Goal: Find contact information: Find contact information

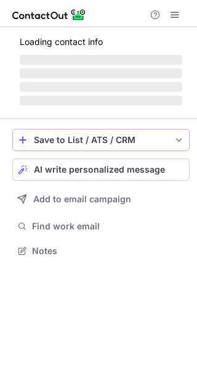
scroll to position [238, 197]
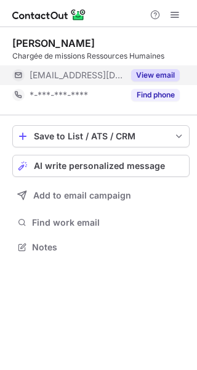
click at [150, 76] on button "View email" at bounding box center [155, 75] width 49 height 12
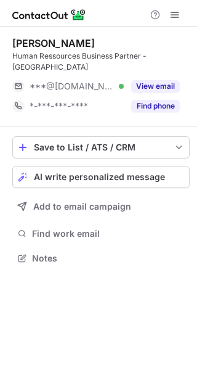
scroll to position [249, 197]
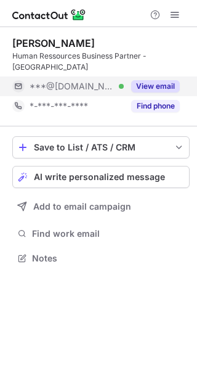
click at [163, 89] on button "View email" at bounding box center [155, 86] width 49 height 12
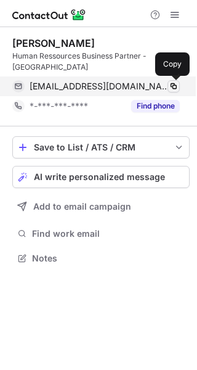
click at [172, 87] on span at bounding box center [174, 86] width 10 height 10
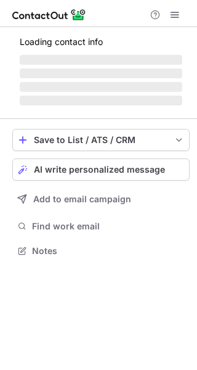
scroll to position [238, 197]
